Goal: Use online tool/utility

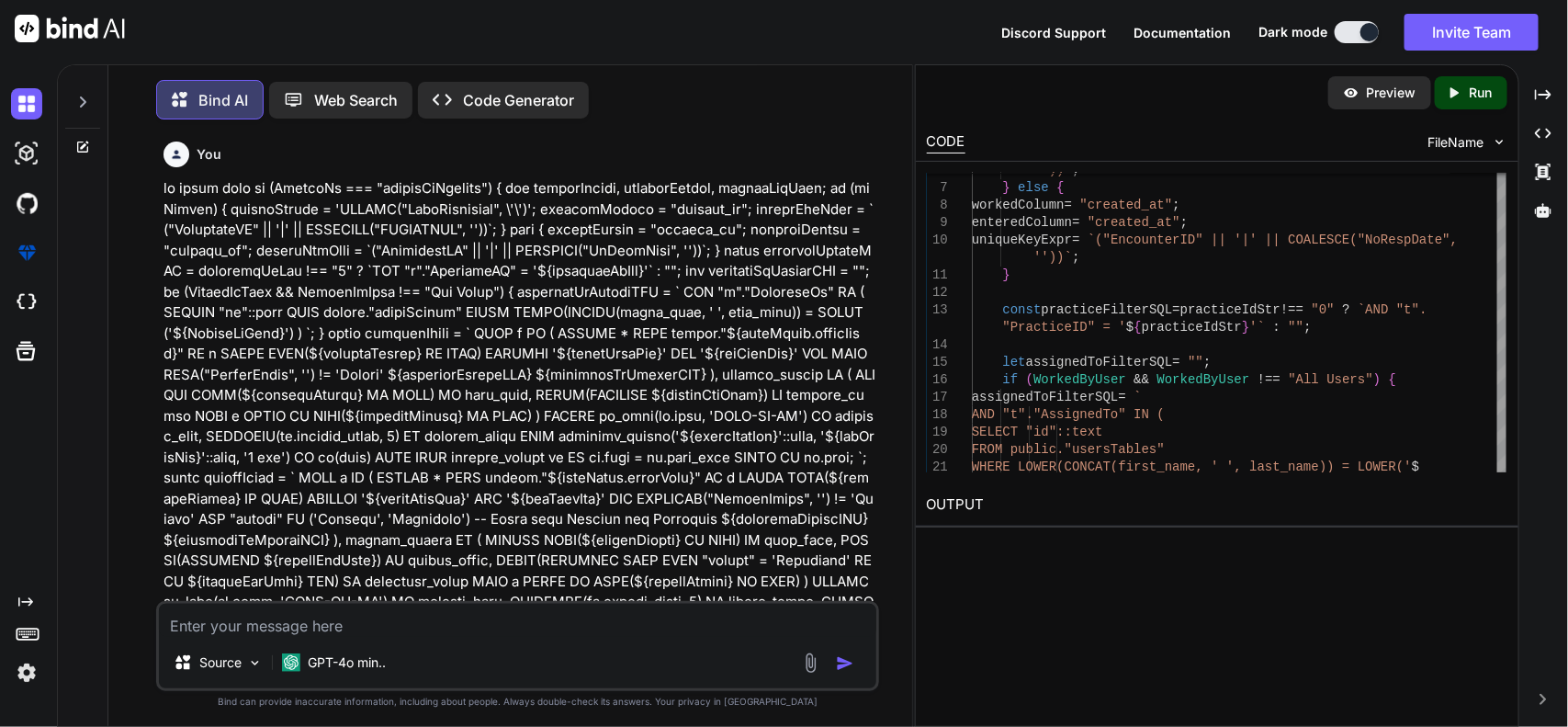
scroll to position [53336, 0]
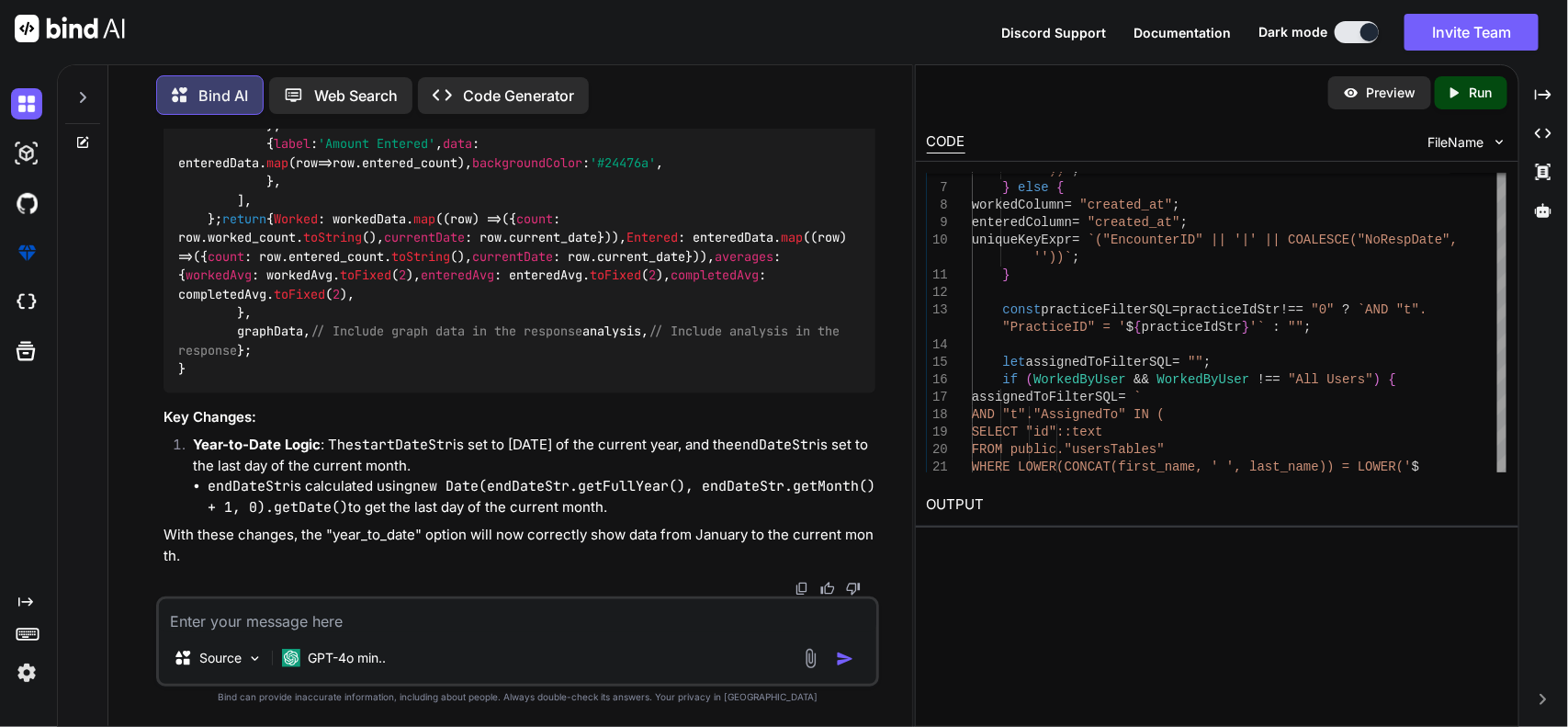
click at [451, 613] on textarea at bounding box center [518, 616] width 718 height 33
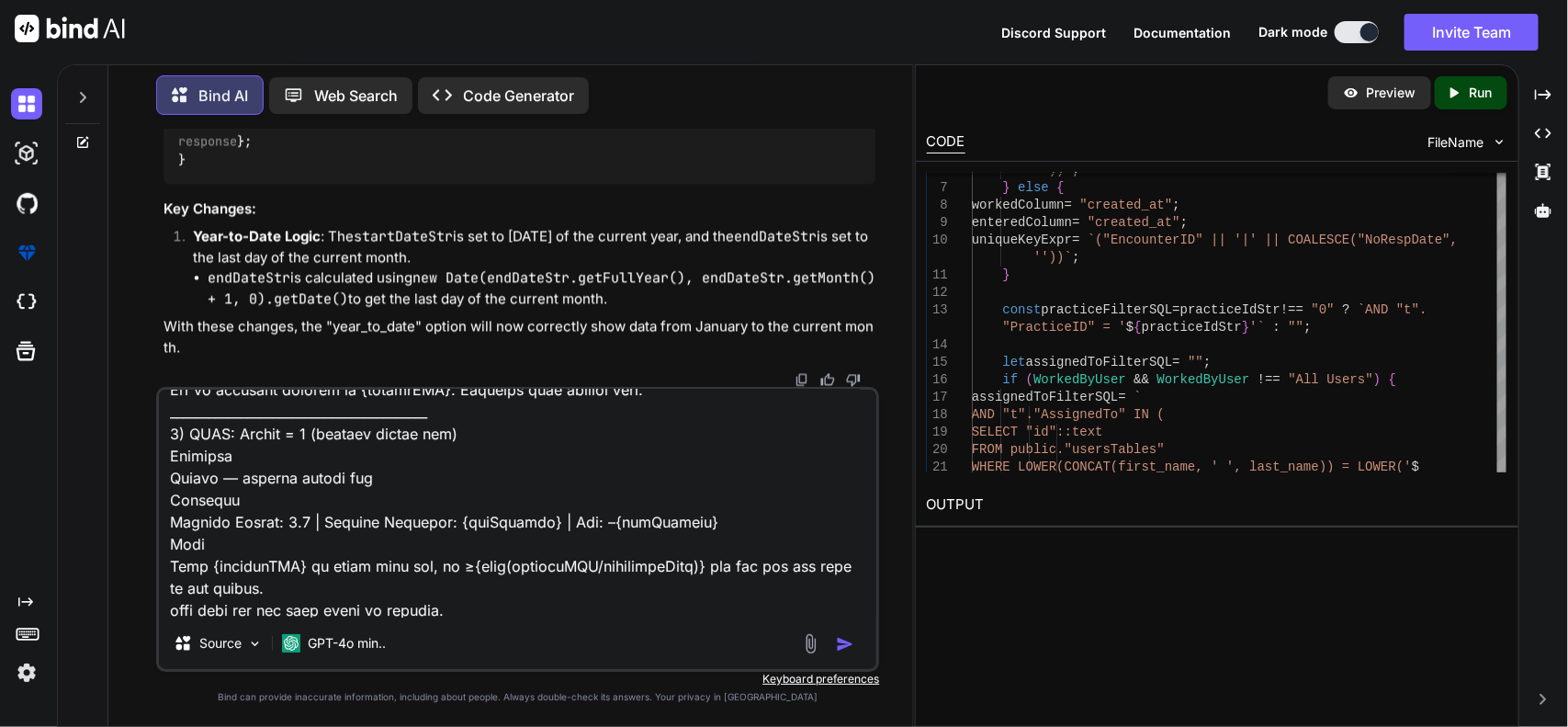
scroll to position [52303, 0]
type textarea "2) LOREMI (dolorsi amet, cons adipiscin elit) Seddoeiu Tempor in {utlAboRee} do…"
click at [843, 643] on img "button" at bounding box center [845, 643] width 19 height 19
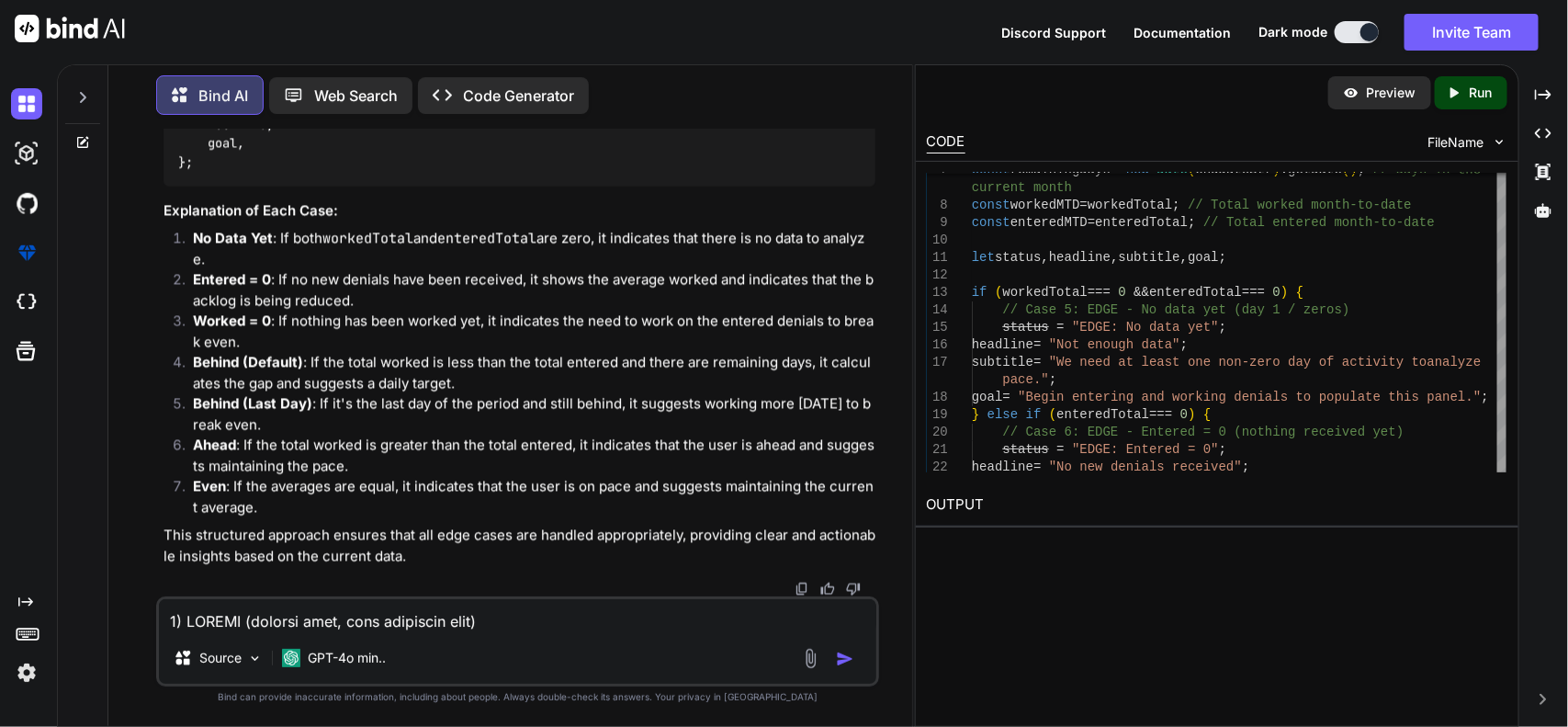
scroll to position [59469, 0]
click at [341, 626] on textarea at bounding box center [518, 616] width 718 height 33
type textarea "s"
click at [415, 625] on textarea at bounding box center [518, 616] width 718 height 33
paste textarea "avgEntered, avgWorked, diff, additionalToBreakEvenNow, remainingDays, perDayCat…"
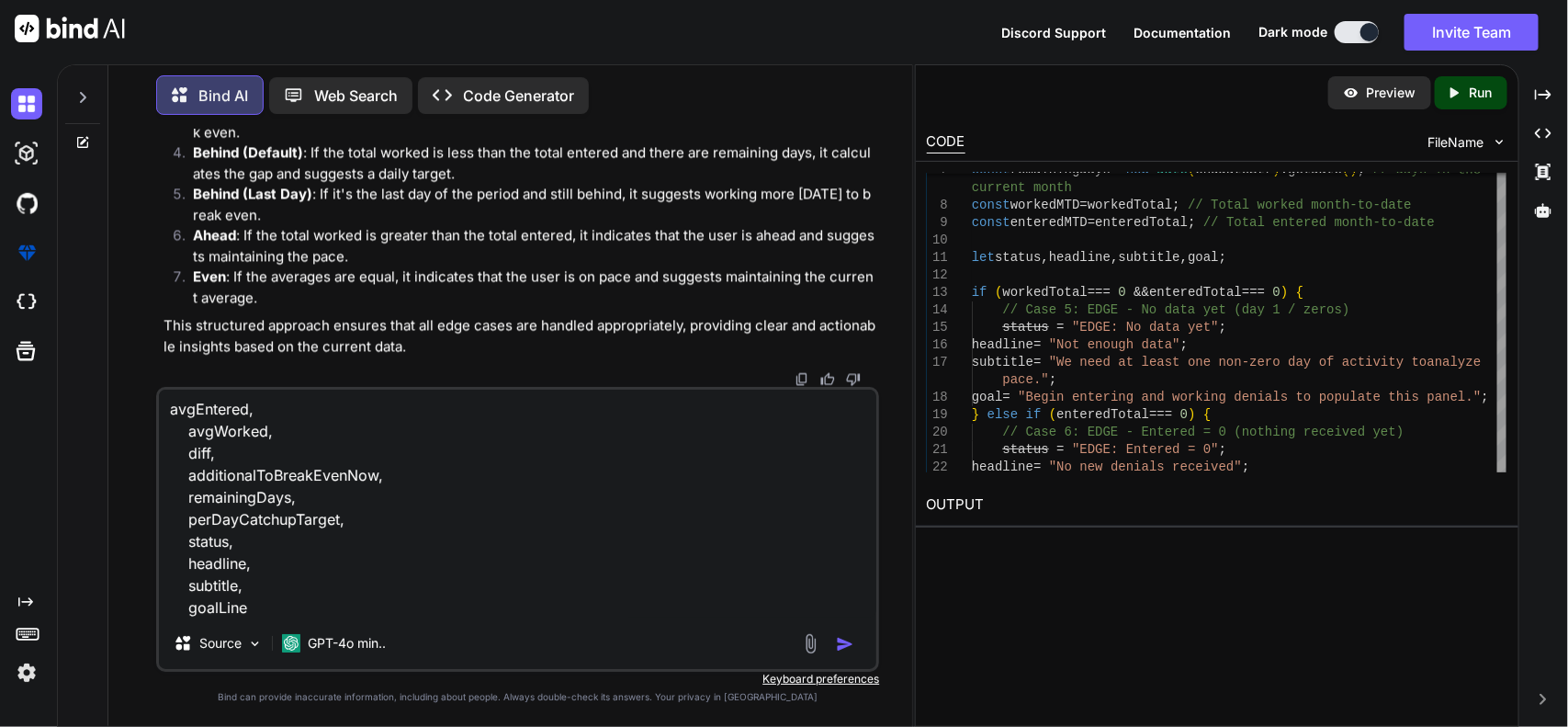
scroll to position [0, 0]
click at [168, 416] on textarea "avgEntered, avgWorked, diff, additionalToBreakEvenNow, remainingDays, perDayCat…" at bounding box center [518, 503] width 718 height 227
type textarea "return the key : avgEntered, avgWorked, diff, additionalToBreakEvenNow, remaini…"
click at [848, 641] on img "button" at bounding box center [845, 643] width 19 height 19
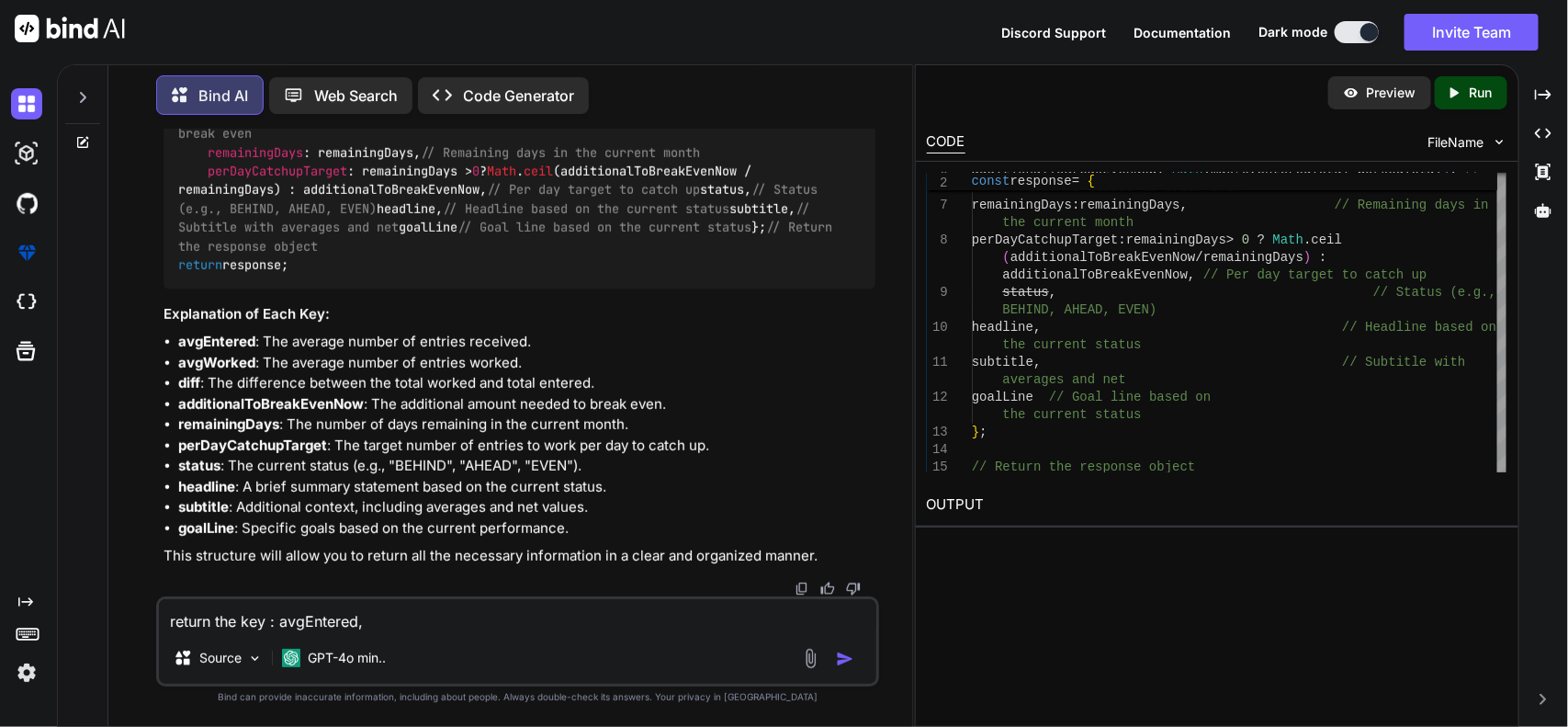
scroll to position [58058, 0]
click at [422, 629] on textarea "return the key : avgEntered, avgWorked, diff, additionalToBreakEvenNow, remaini…" at bounding box center [518, 616] width 718 height 33
click at [461, 626] on textarea "return the key : avgEntered, avgWorked, diff, additionalToBreakEvenNow, remaini…" at bounding box center [518, 616] width 718 height 33
paste textarea "if (FilterBy === "workedVsEntered") { let workedColumn, enteredColumn, uniqueKe…"
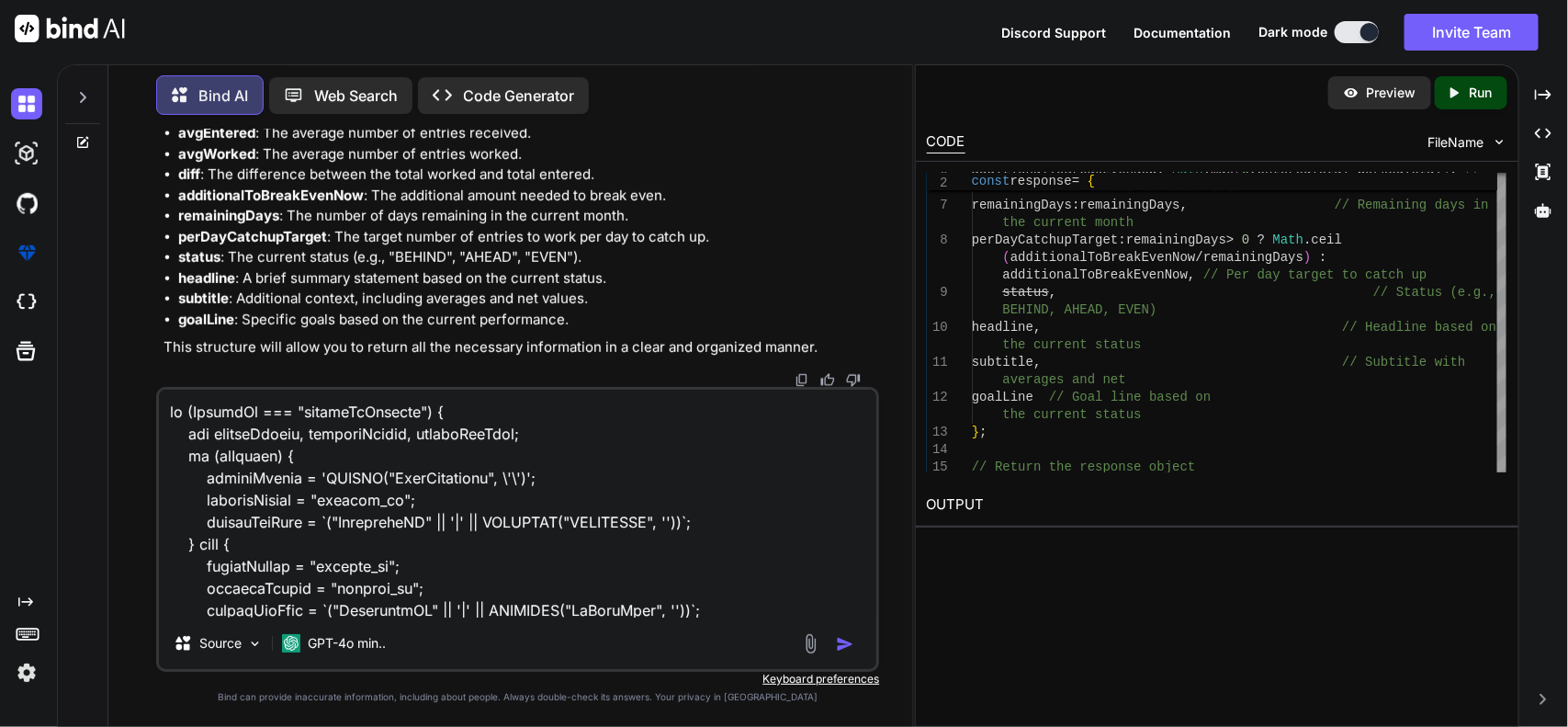
scroll to position [3878, 0]
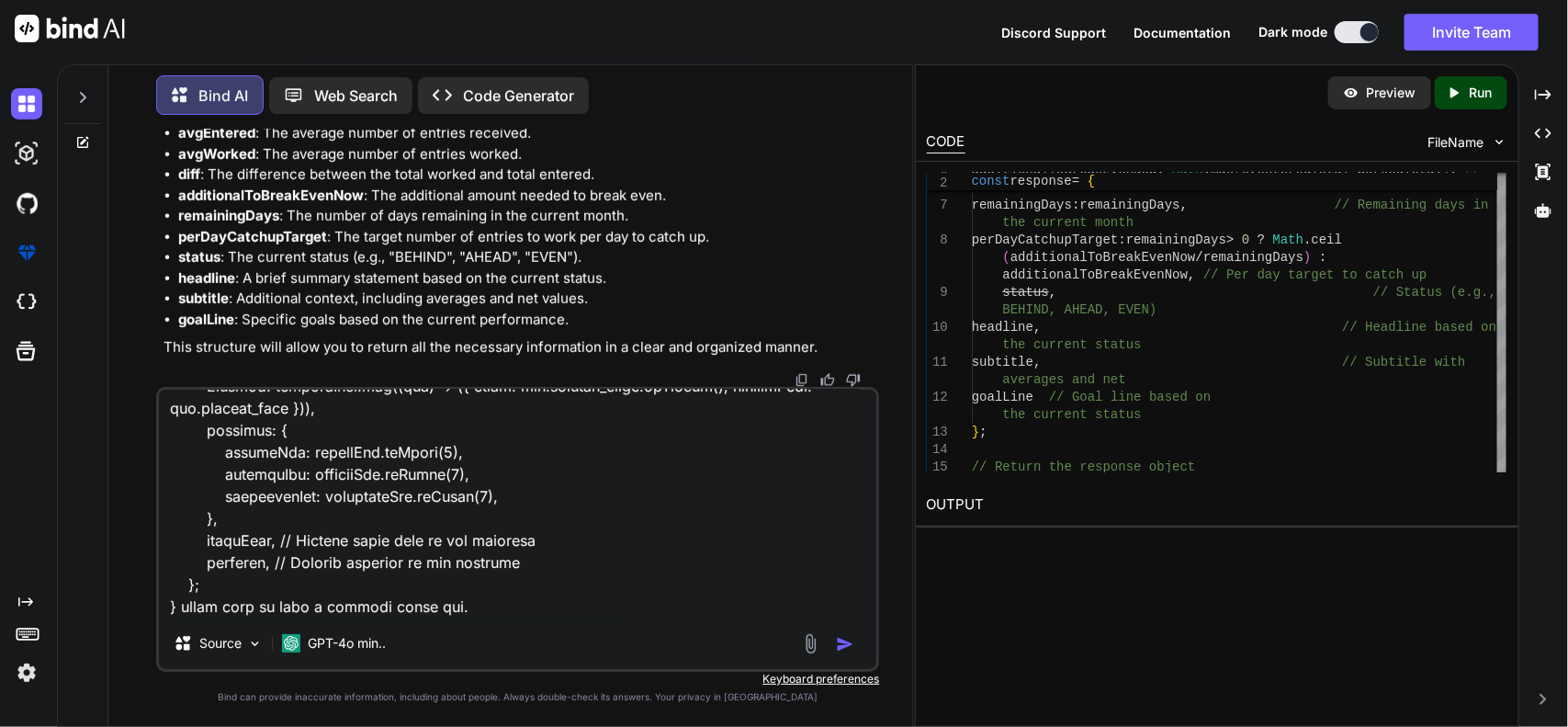
paste textarea "if (FilterBy === "workedVsEntered") { let workedColumn, enteredColumn, uniqueKe…"
type textarea "if (FilterBy === "workedVsEntered") { let workedColumn, enteredColumn, uniqueKe…"
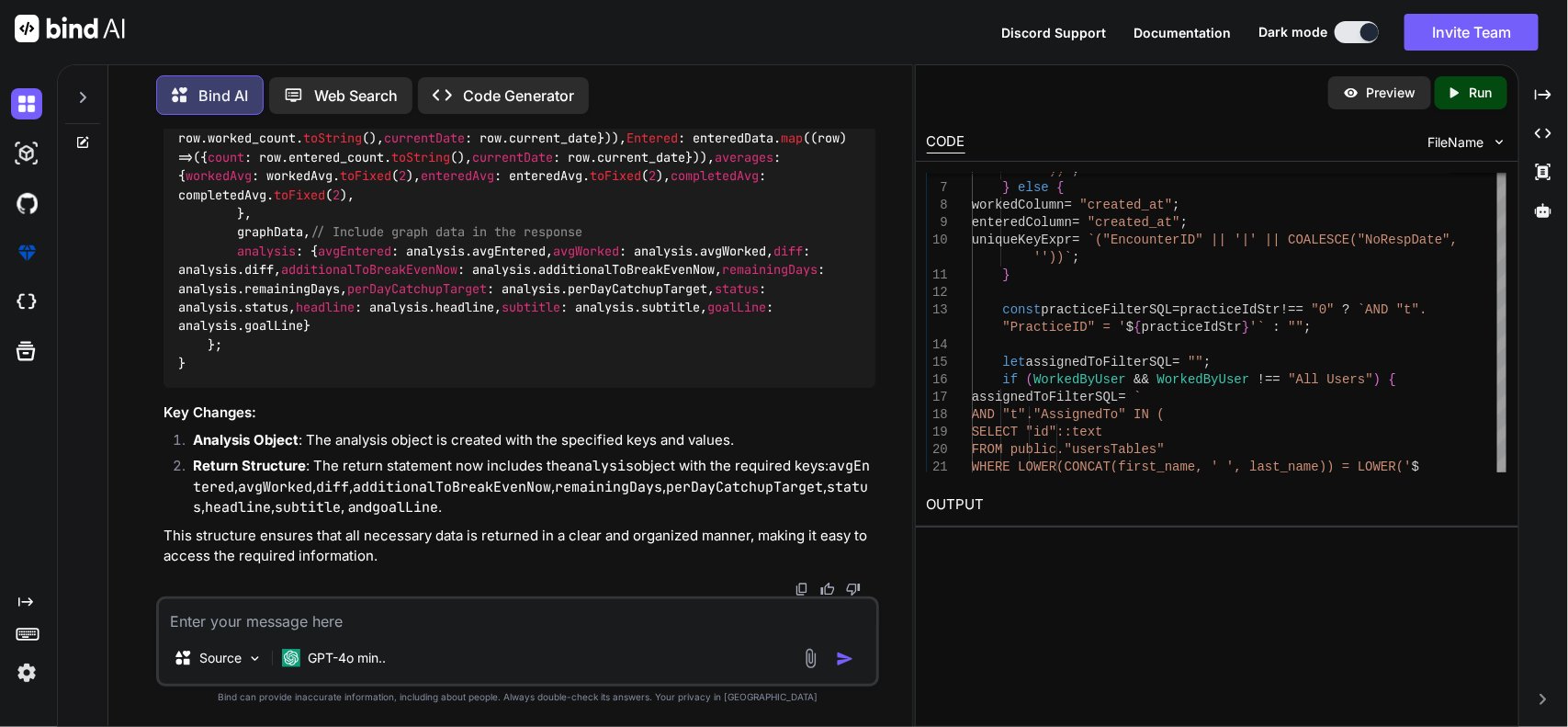
scroll to position [58180, 0]
click at [557, 631] on textarea at bounding box center [518, 616] width 718 height 33
paste textarea "// Assuming you have the necessary variables defined const gapPerDay = Math.abs…"
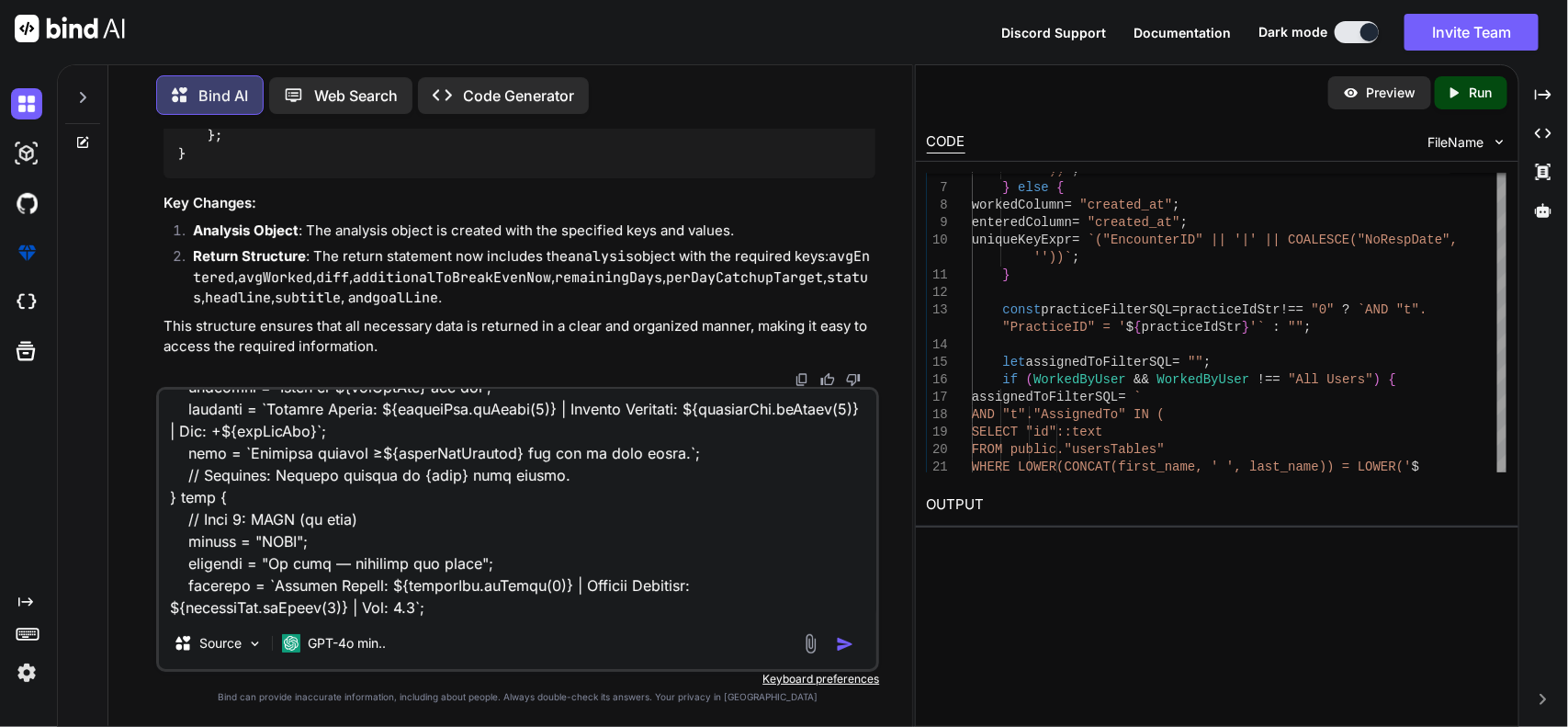
scroll to position [1369, 0]
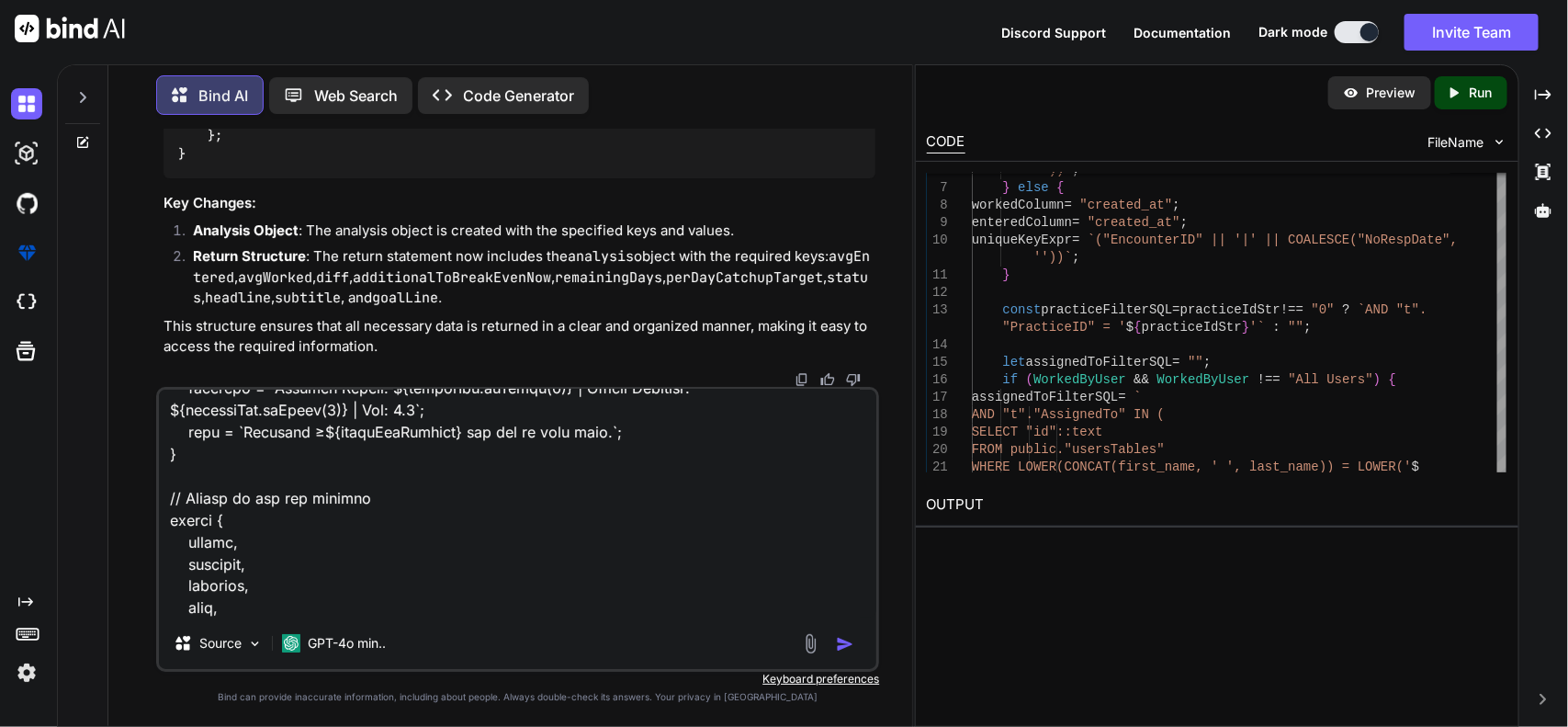
type textarea "// Assuming you have the necessary variables defined const gapPerDay = Math.abs…"
click at [840, 635] on img "button" at bounding box center [845, 643] width 19 height 19
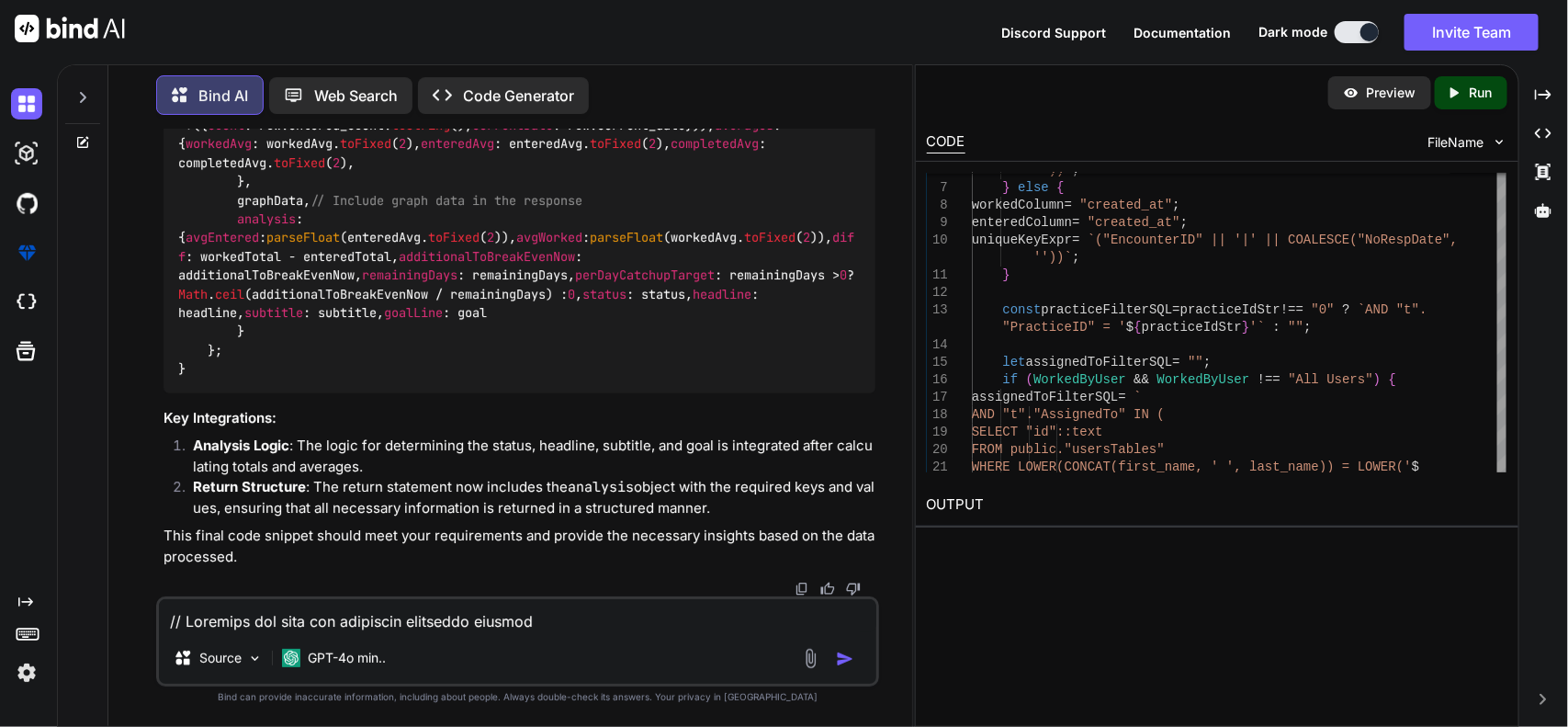
scroll to position [67489, 0]
